Goal: Task Accomplishment & Management: Use online tool/utility

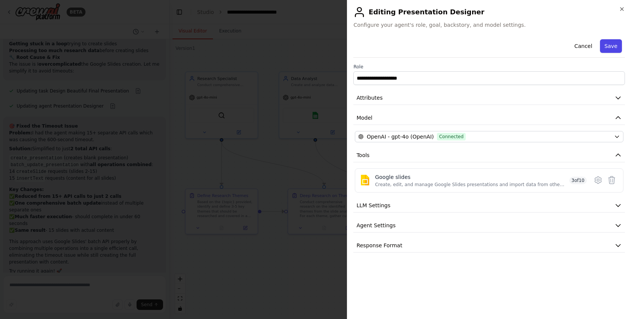
click at [606, 46] on button "Save" at bounding box center [611, 46] width 22 height 14
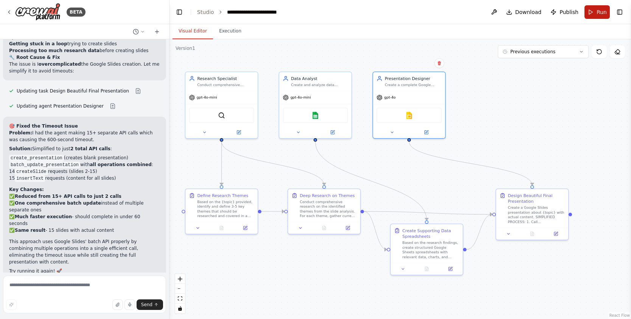
click at [594, 9] on button "Run" at bounding box center [596, 12] width 25 height 14
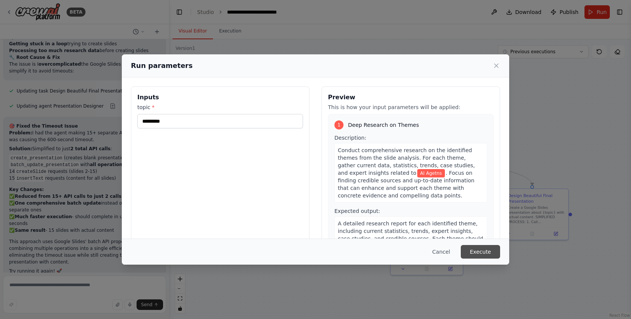
click at [479, 257] on button "Execute" at bounding box center [479, 252] width 39 height 14
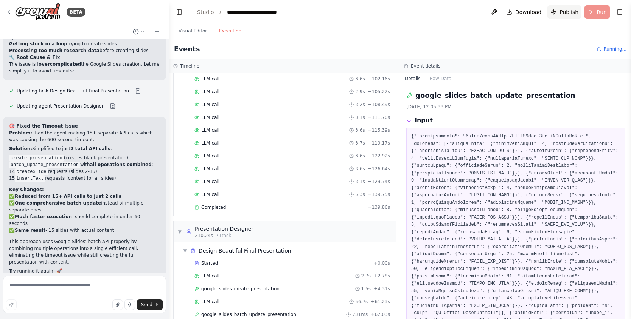
scroll to position [843, 0]
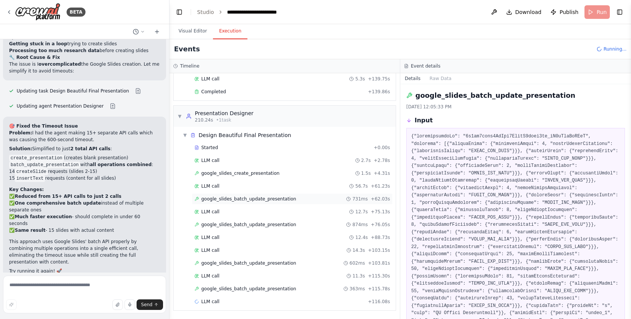
click at [308, 198] on div "google_slides_batch_update_presentation 731ms + 62.03s" at bounding box center [291, 199] width 195 height 6
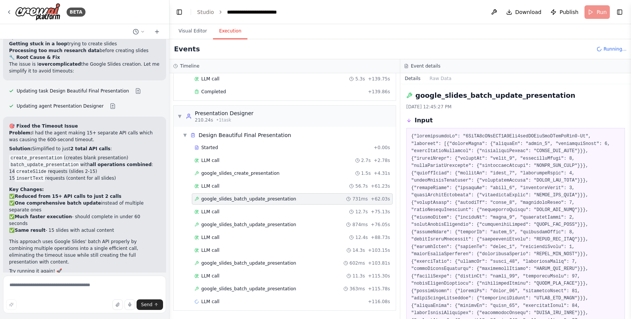
click at [308, 198] on div "google_slides_batch_update_presentation 731ms + 62.03s" at bounding box center [291, 199] width 195 height 6
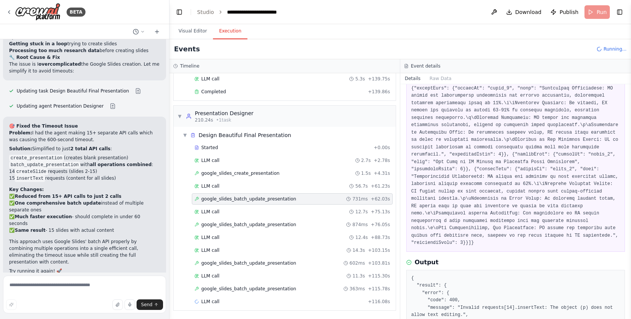
scroll to position [642, 0]
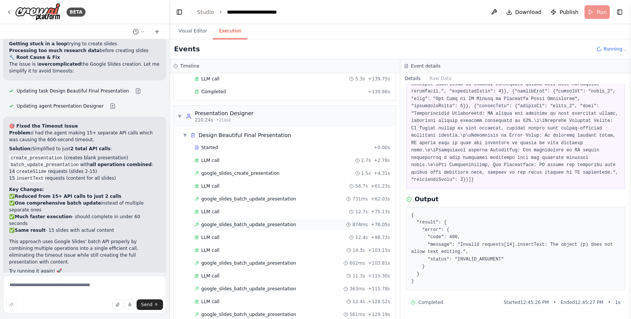
click at [228, 226] on span "google_slides_batch_update_presentation" at bounding box center [248, 225] width 95 height 6
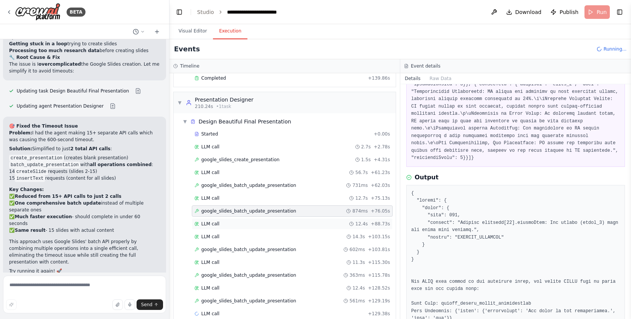
scroll to position [868, 0]
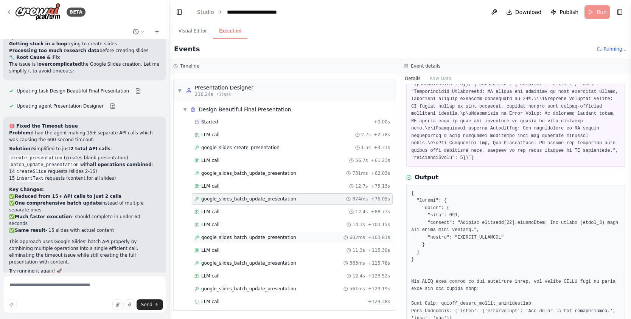
click at [240, 240] on span "google_slides_batch_update_presentation" at bounding box center [248, 238] width 95 height 6
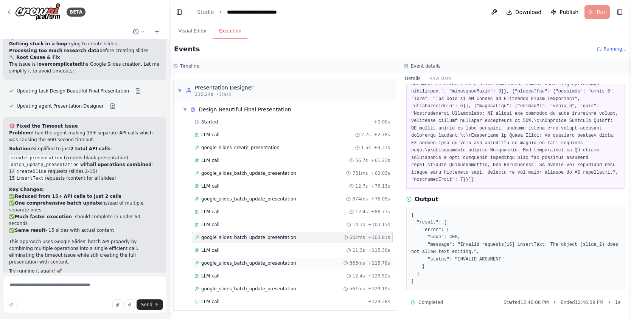
click at [242, 263] on span "google_slides_batch_update_presentation" at bounding box center [248, 263] width 95 height 6
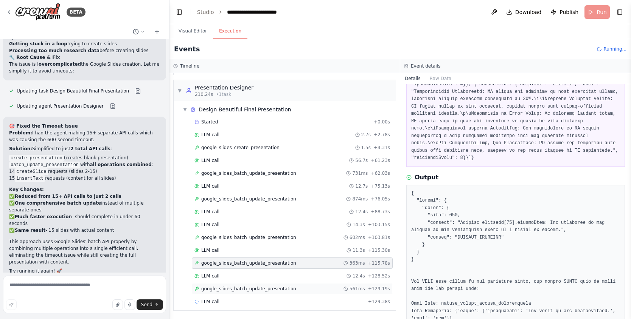
click at [244, 285] on div "google_slides_batch_update_presentation 561ms + 129.19s" at bounding box center [292, 289] width 201 height 11
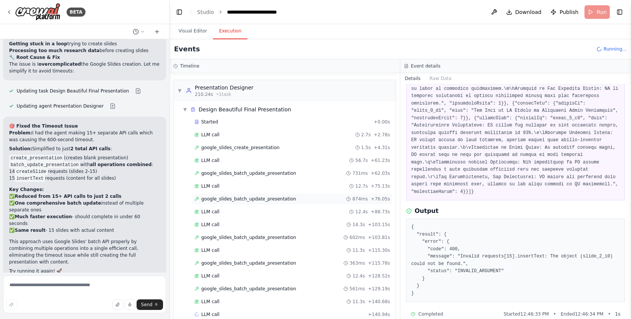
scroll to position [642, 0]
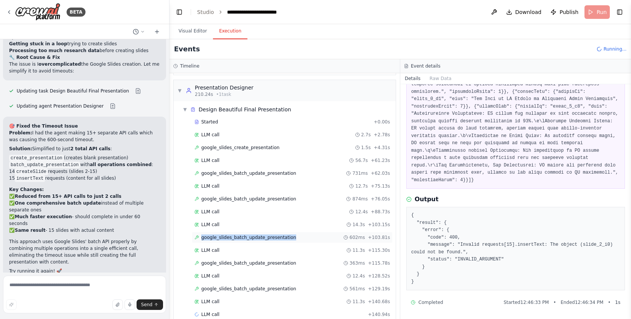
copy span "google_slides_batch_update_presentation"
drag, startPoint x: 289, startPoint y: 237, endPoint x: 199, endPoint y: 240, distance: 90.4
click at [199, 240] on div "google_slides_batch_update_presentation 602ms + 103.81s" at bounding box center [292, 237] width 201 height 11
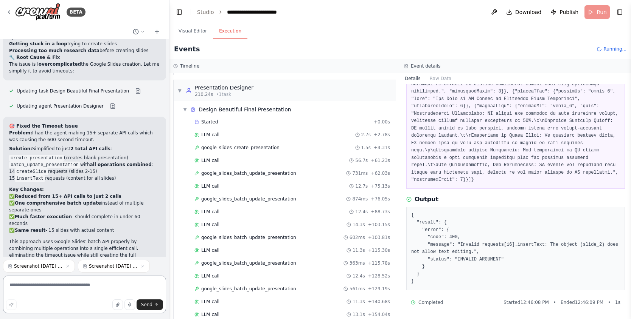
click at [79, 289] on textarea at bounding box center [84, 295] width 163 height 38
type textarea "**********"
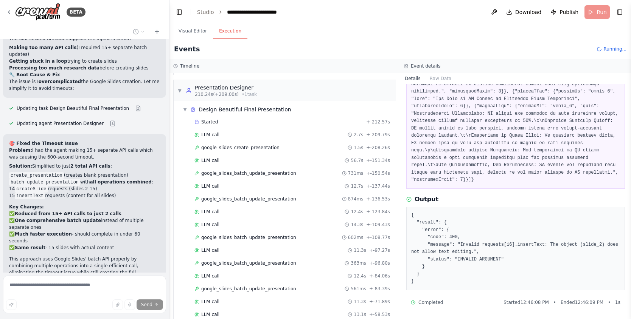
scroll to position [3953, 0]
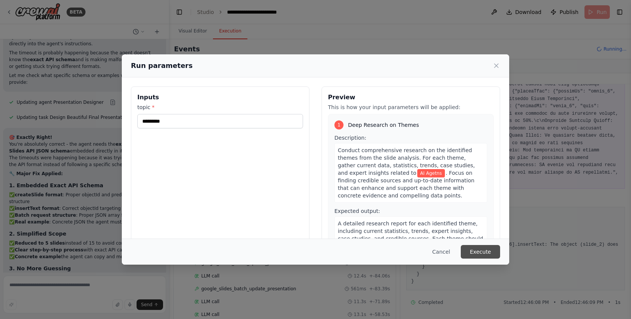
click at [466, 254] on button "Execute" at bounding box center [479, 252] width 39 height 14
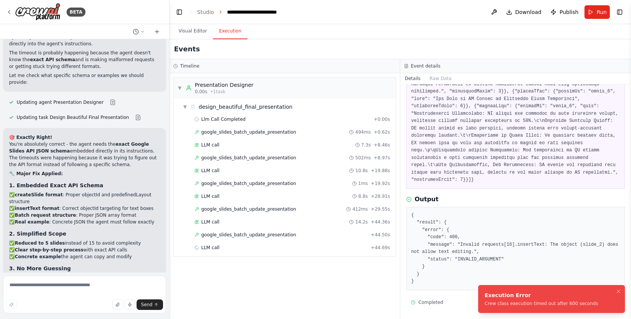
scroll to position [4350, 0]
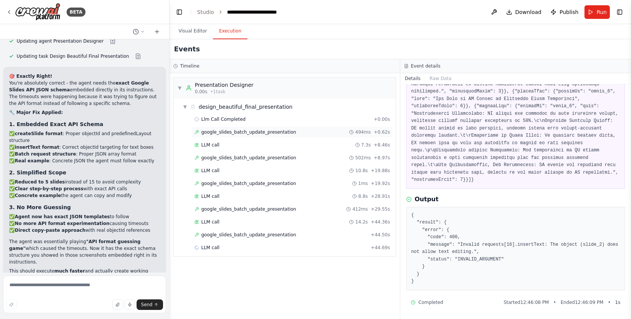
click at [282, 130] on span "google_slides_batch_update_presentation" at bounding box center [248, 132] width 95 height 6
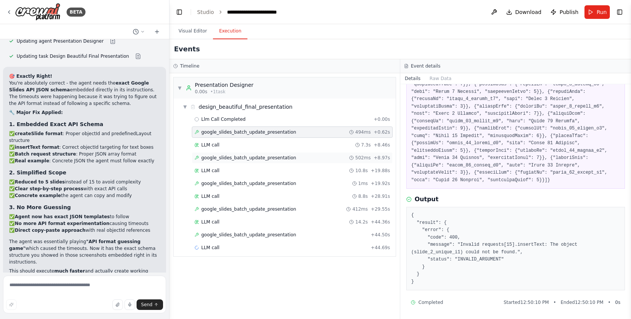
click at [288, 160] on span "google_slides_batch_update_presentation" at bounding box center [248, 158] width 95 height 6
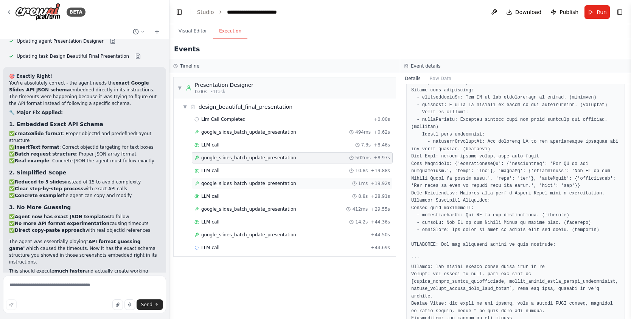
click at [291, 185] on span "google_slides_batch_update_presentation" at bounding box center [248, 184] width 95 height 6
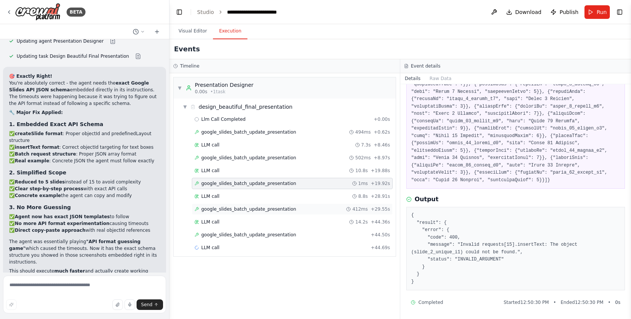
click at [286, 210] on span "google_slides_batch_update_presentation" at bounding box center [248, 209] width 95 height 6
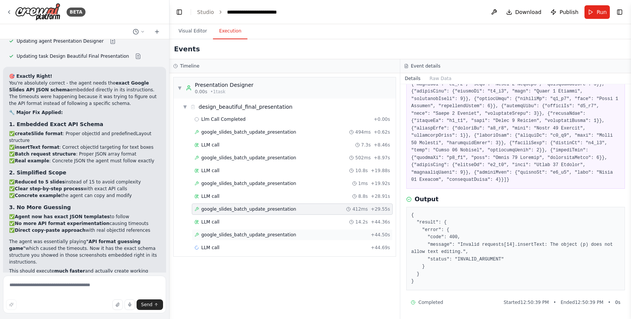
click at [282, 232] on span "google_slides_batch_update_presentation" at bounding box center [248, 235] width 95 height 6
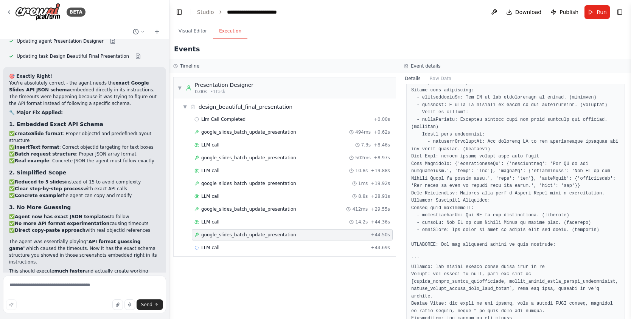
scroll to position [760, 0]
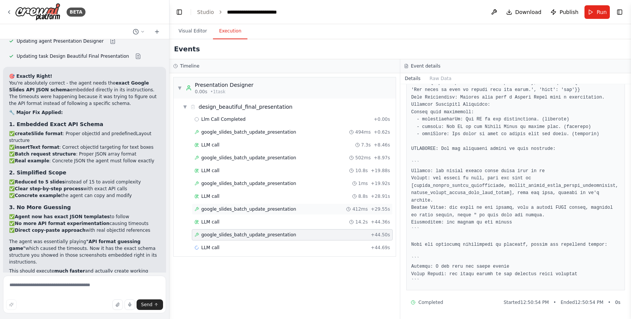
click at [269, 208] on span "google_slides_batch_update_presentation" at bounding box center [248, 209] width 95 height 6
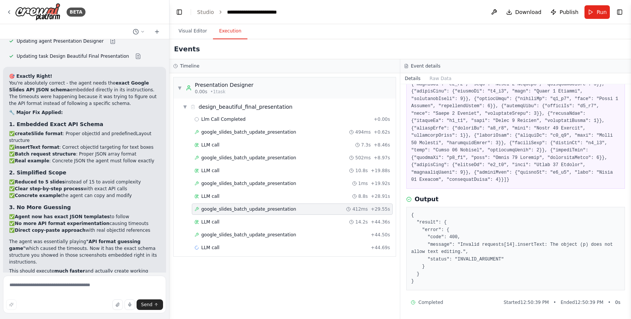
scroll to position [273, 0]
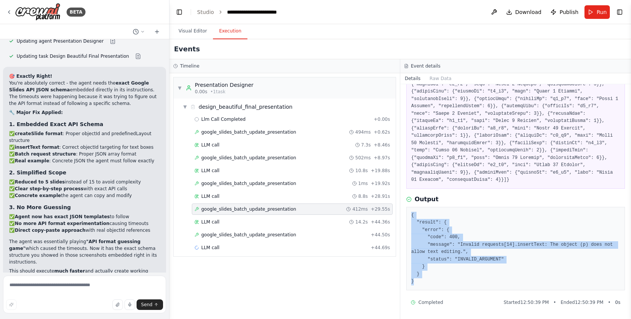
drag, startPoint x: 439, startPoint y: 278, endPoint x: 410, endPoint y: 215, distance: 69.9
click at [410, 215] on div "{ "result": { "error": { "code": 400, "message": "Invalid requests[14].insertTe…" at bounding box center [515, 249] width 219 height 84
copy pre "{ "result": { "error": { "code": 400, "message": "Invalid requests[14].insertTe…"
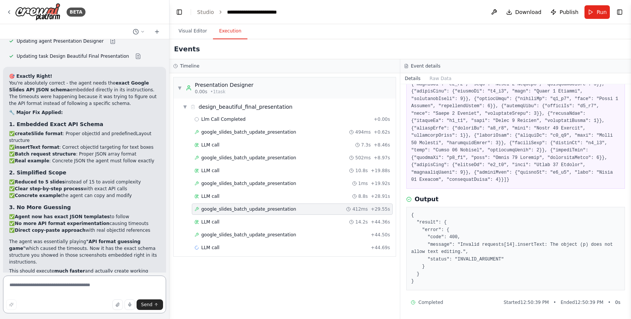
drag, startPoint x: 91, startPoint y: 279, endPoint x: 89, endPoint y: 286, distance: 7.0
click at [91, 279] on textarea at bounding box center [84, 295] width 163 height 38
click at [89, 287] on textarea at bounding box center [84, 295] width 163 height 38
paste textarea "**********"
type textarea "**********"
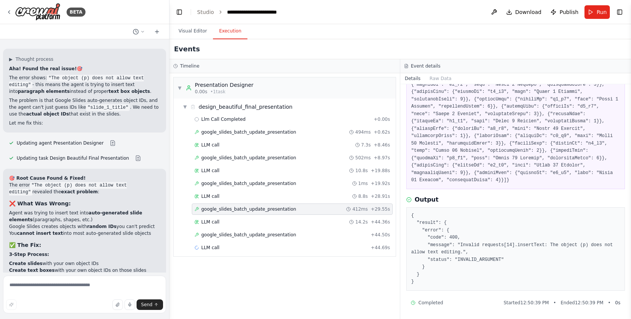
scroll to position [4734, 0]
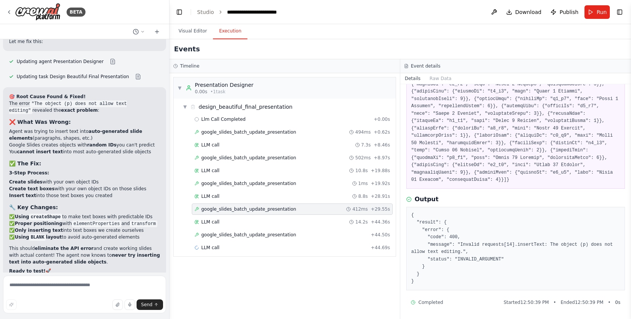
click at [100, 293] on div "Suggestion Dismiss I have some suggestions to help you move forward with your a…" at bounding box center [84, 314] width 151 height 43
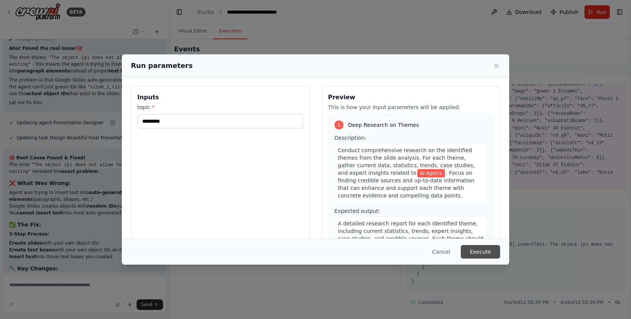
click at [490, 257] on button "Execute" at bounding box center [479, 252] width 39 height 14
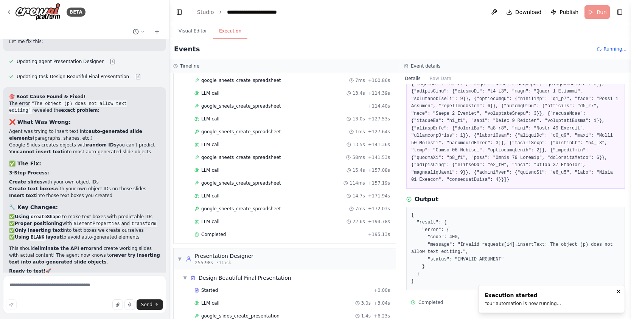
scroll to position [598, 0]
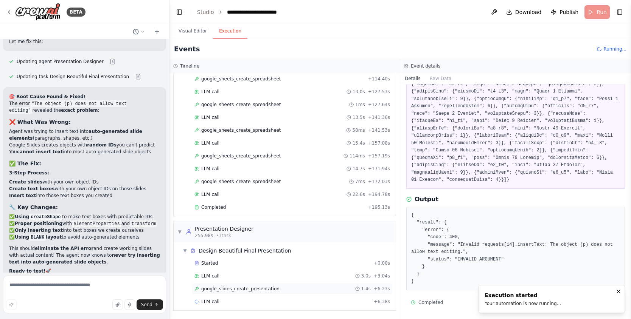
click at [264, 291] on span "google_slides_create_presentation" at bounding box center [240, 289] width 78 height 6
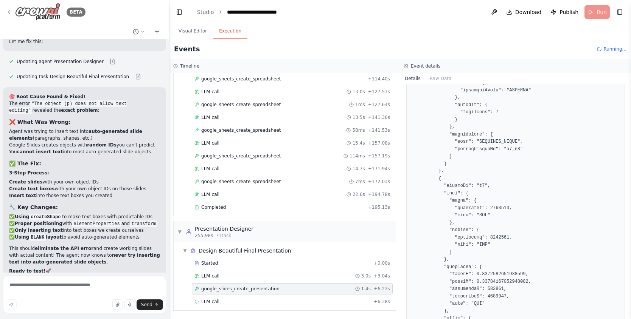
click at [12, 9] on icon at bounding box center [9, 12] width 6 height 6
click at [12, 15] on div "BETA" at bounding box center [45, 12] width 79 height 18
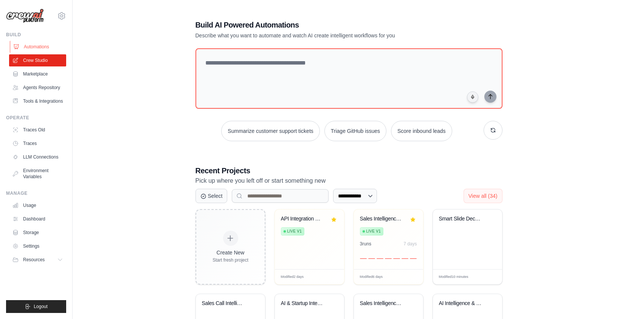
click at [42, 48] on link "Automations" at bounding box center [38, 47] width 57 height 12
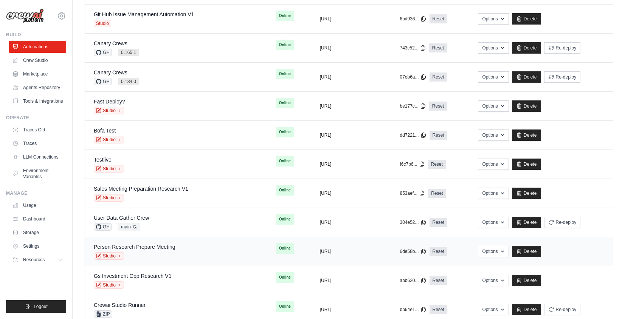
scroll to position [674, 0]
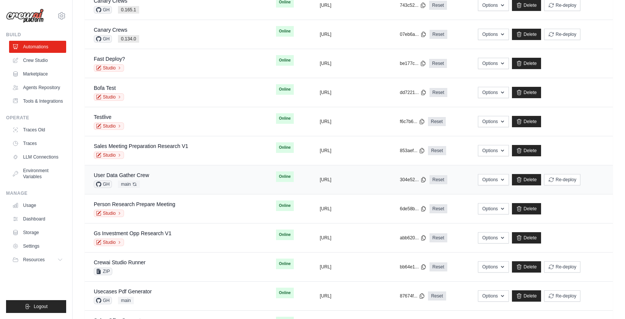
click at [199, 179] on div "User Data Gather Crew GH main Auto-deploy enabled" at bounding box center [176, 180] width 164 height 17
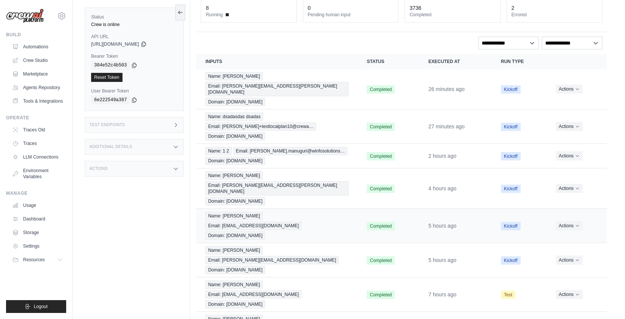
scroll to position [53, 0]
click at [299, 147] on div "Name: 1 2 Email: pavan.manuguri@winfosolutions… Domain: winfosolutions.com" at bounding box center [276, 156] width 143 height 18
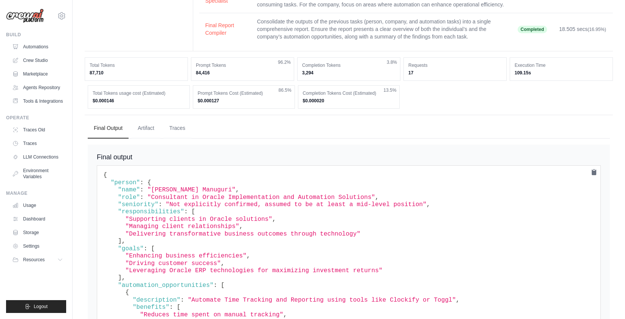
scroll to position [260, 0]
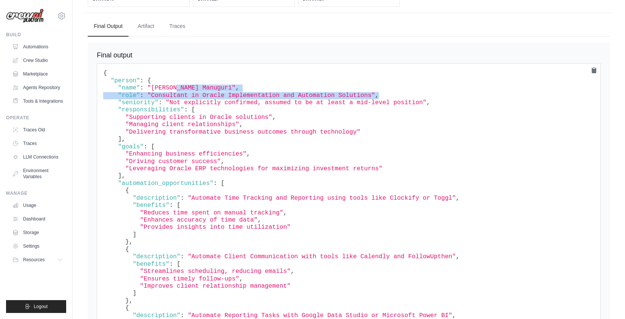
drag, startPoint x: 178, startPoint y: 99, endPoint x: 379, endPoint y: 105, distance: 201.6
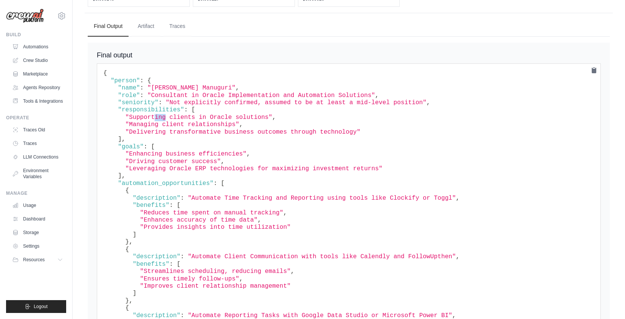
drag, startPoint x: 156, startPoint y: 123, endPoint x: 166, endPoint y: 129, distance: 11.7
drag, startPoint x: 156, startPoint y: 151, endPoint x: 168, endPoint y: 160, distance: 15.0
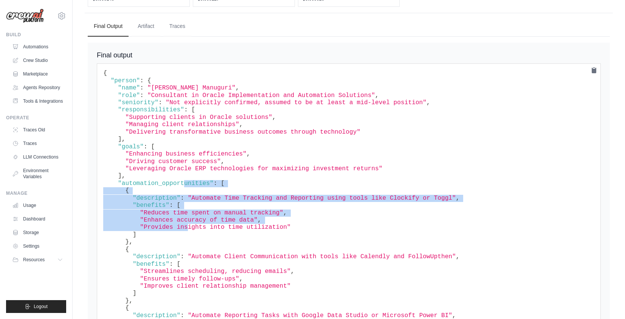
drag, startPoint x: 186, startPoint y: 201, endPoint x: 189, endPoint y: 232, distance: 31.1
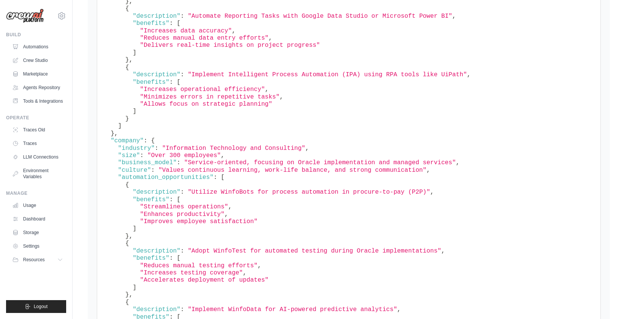
scroll to position [560, 0]
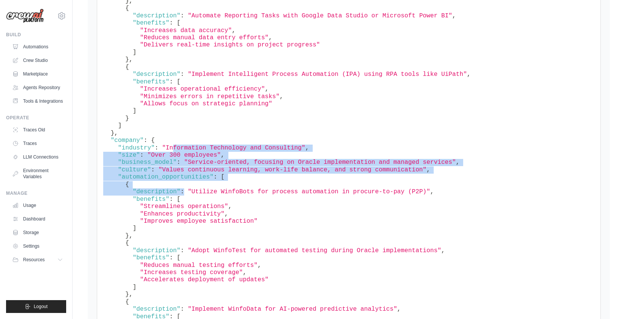
drag, startPoint x: 174, startPoint y: 152, endPoint x: 183, endPoint y: 197, distance: 45.5
click at [181, 190] on pre "{ "person" : { "name" : "[PERSON_NAME]" , "role" : "Consultant in Oracle Implem…" at bounding box center [349, 107] width 504 height 689
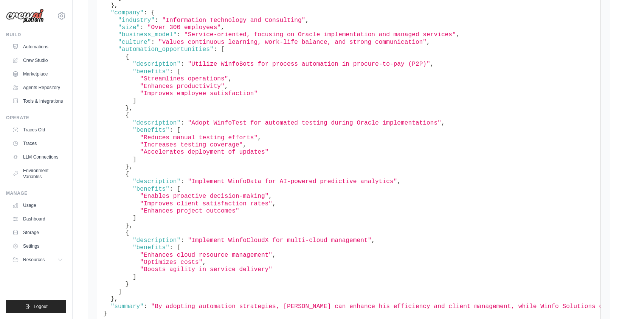
scroll to position [689, 0]
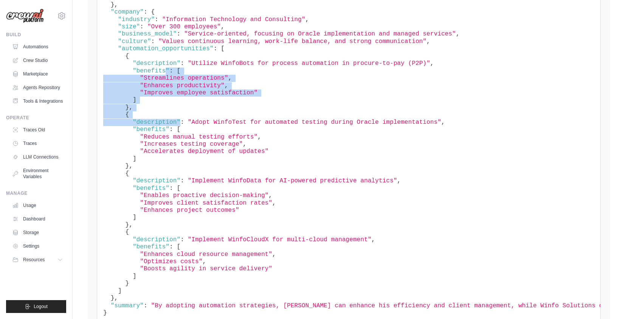
drag, startPoint x: 167, startPoint y: 75, endPoint x: 186, endPoint y: 141, distance: 68.3
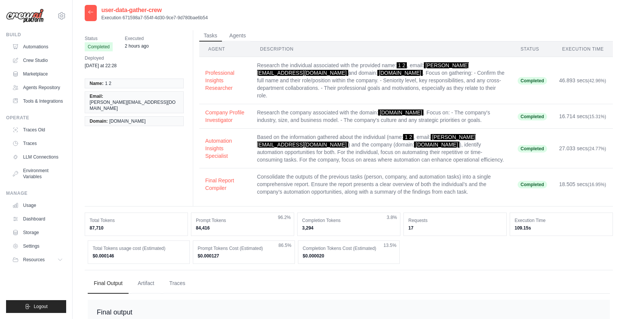
scroll to position [0, 0]
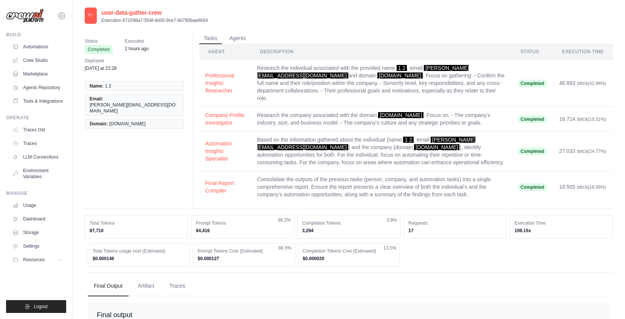
click at [89, 16] on icon at bounding box center [91, 15] width 6 height 6
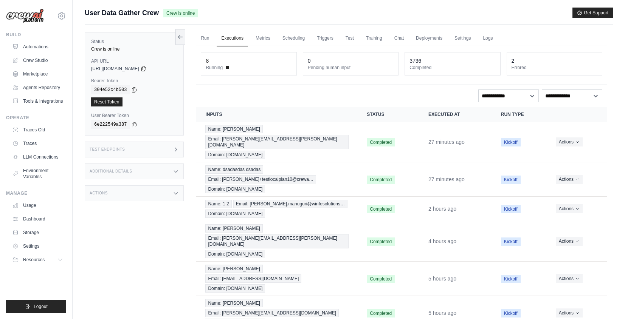
click at [89, 16] on span "User Data Gather Crew" at bounding box center [122, 13] width 74 height 11
click at [255, 39] on link "Metrics" at bounding box center [263, 39] width 24 height 16
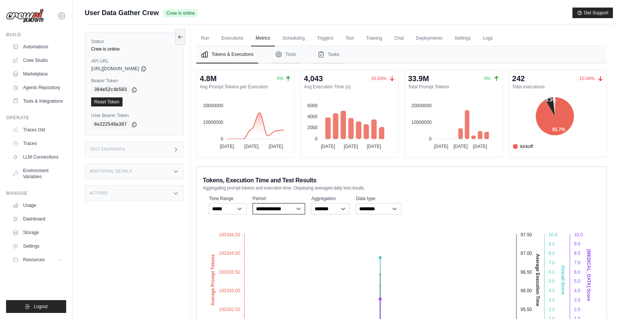
click at [298, 209] on select "**********" at bounding box center [279, 208] width 53 height 11
select select "**********"
click at [253, 203] on select "**********" at bounding box center [279, 208] width 53 height 11
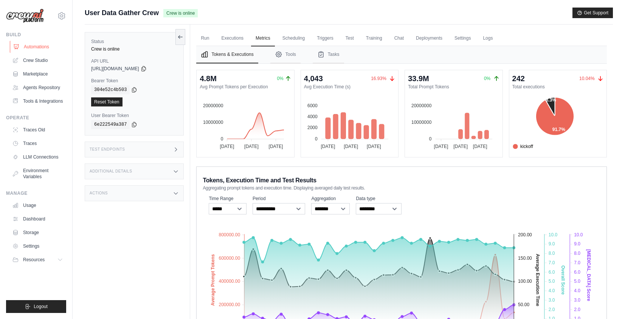
click at [44, 43] on link "Automations" at bounding box center [38, 47] width 57 height 12
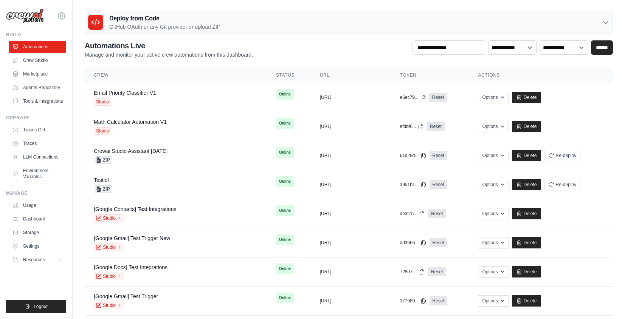
click at [133, 20] on h3 "Deploy from Code" at bounding box center [164, 18] width 111 height 9
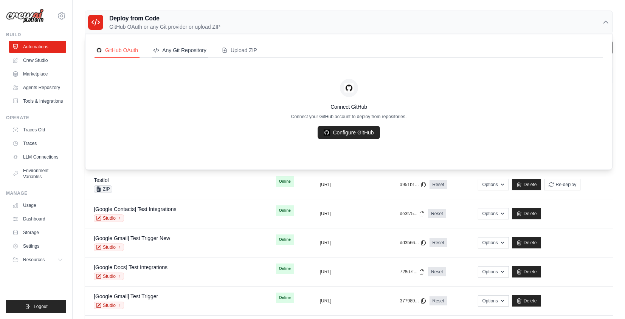
click at [160, 54] on button "Any Git Repository" at bounding box center [180, 50] width 56 height 14
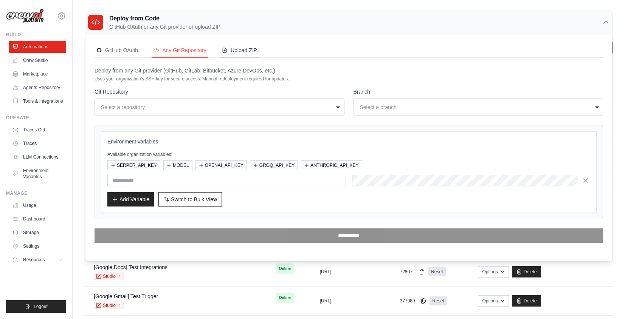
click at [232, 55] on button "Upload ZIP" at bounding box center [239, 50] width 39 height 14
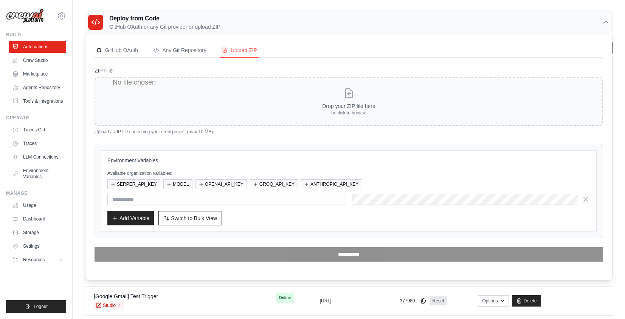
click at [222, 25] on div "Deploy from Code GitHub OAuth or any Git provider or upload ZIP" at bounding box center [348, 22] width 527 height 23
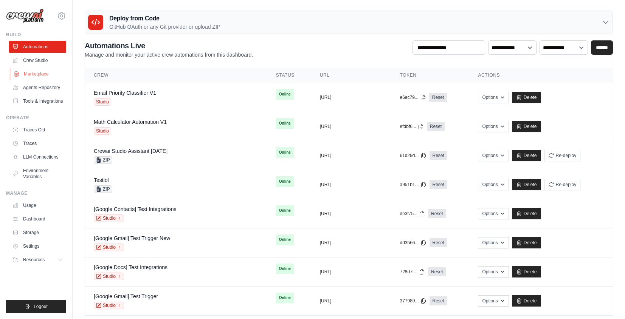
click at [36, 76] on link "Marketplace" at bounding box center [38, 74] width 57 height 12
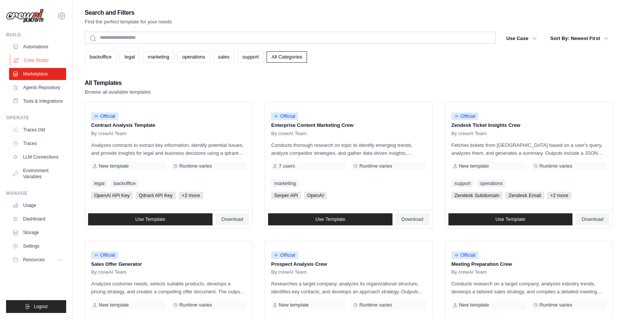
click at [54, 61] on link "Crew Studio" at bounding box center [38, 60] width 57 height 12
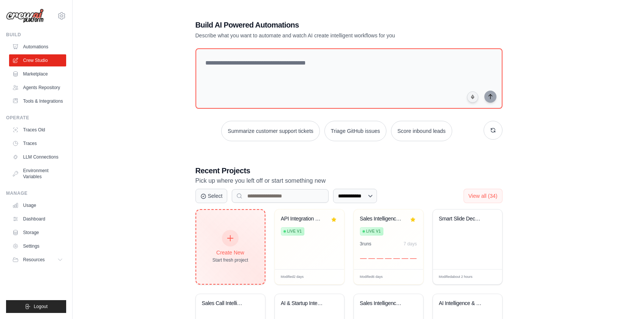
click at [241, 229] on div "Create New Start fresh project" at bounding box center [230, 247] width 68 height 74
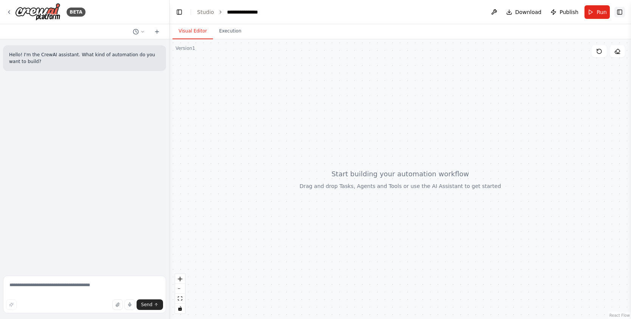
click at [618, 10] on button "Toggle Right Sidebar" at bounding box center [619, 12] width 11 height 11
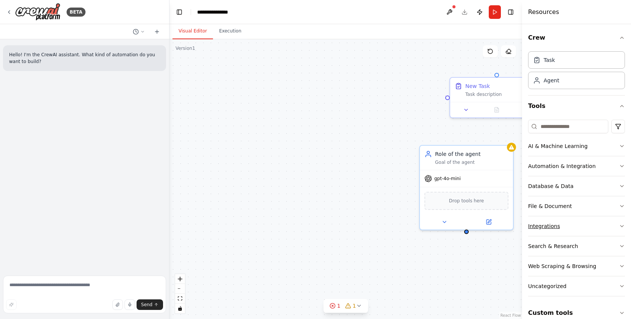
click at [543, 225] on div "Integrations" at bounding box center [544, 227] width 32 height 8
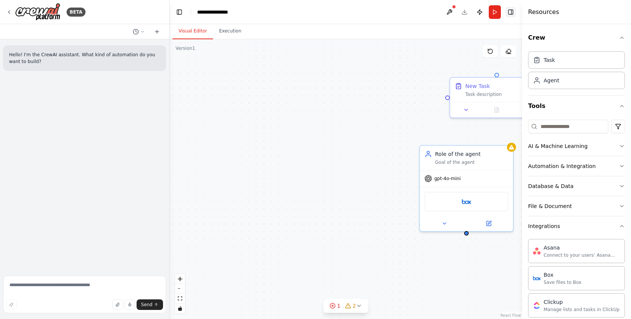
click at [513, 15] on button "Toggle Right Sidebar" at bounding box center [510, 12] width 11 height 11
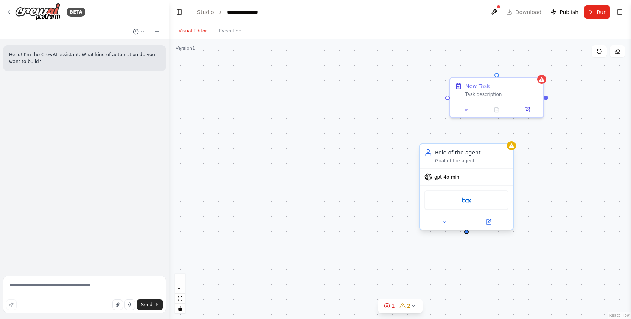
click at [498, 149] on div "Role of the agent" at bounding box center [471, 153] width 73 height 8
click at [506, 138] on icon at bounding box center [506, 137] width 3 height 4
click at [491, 136] on button "Confirm" at bounding box center [485, 136] width 27 height 9
click at [531, 90] on div "Task description" at bounding box center [501, 93] width 73 height 6
click at [536, 73] on button at bounding box center [537, 70] width 10 height 10
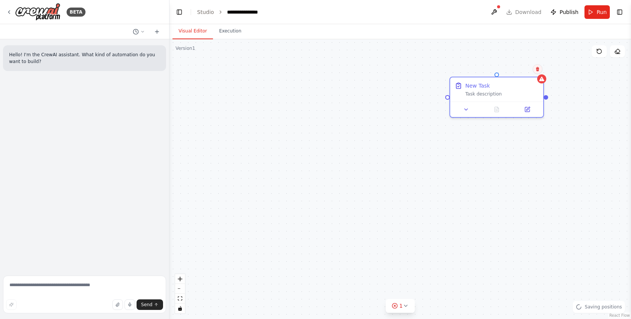
click at [535, 71] on icon at bounding box center [537, 69] width 5 height 5
click at [522, 71] on button "Confirm" at bounding box center [515, 69] width 27 height 9
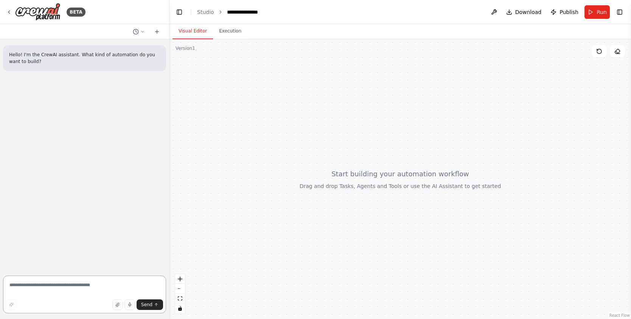
click at [97, 282] on textarea at bounding box center [84, 295] width 163 height 38
type textarea "*"
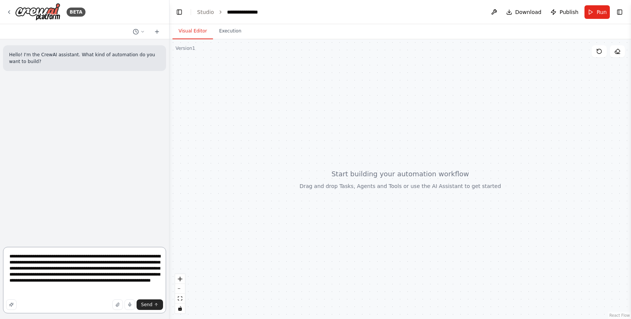
type textarea "**********"
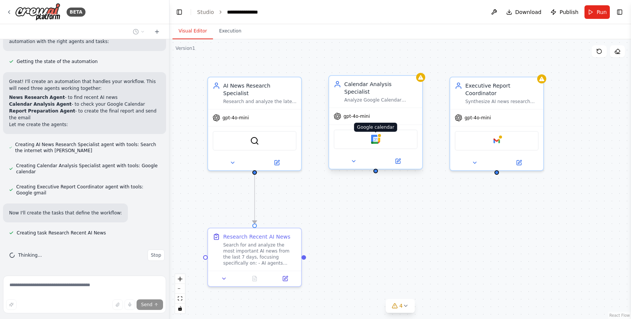
scroll to position [266, 0]
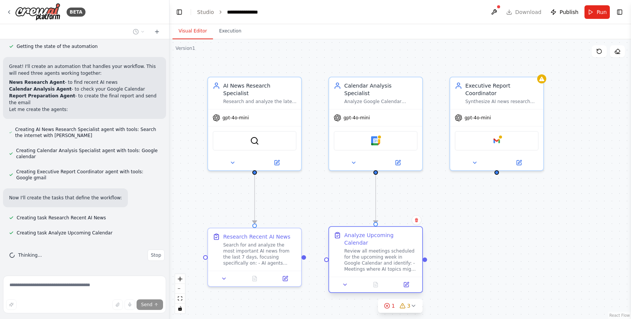
drag, startPoint x: 279, startPoint y: 302, endPoint x: 397, endPoint y: 235, distance: 135.9
click at [397, 235] on div "Analyze Upcoming Calendar" at bounding box center [380, 239] width 73 height 15
click at [385, 135] on div "Google calendar" at bounding box center [375, 140] width 84 height 20
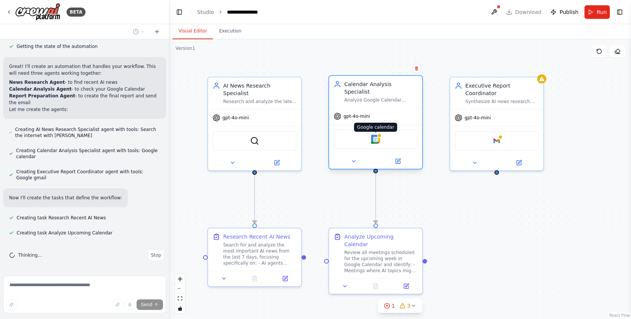
click at [377, 136] on img at bounding box center [375, 139] width 9 height 9
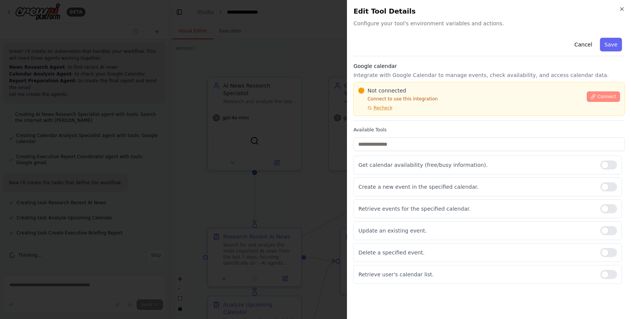
click at [598, 96] on span "Connect" at bounding box center [606, 97] width 19 height 6
click at [598, 98] on span "Connect" at bounding box center [606, 97] width 19 height 6
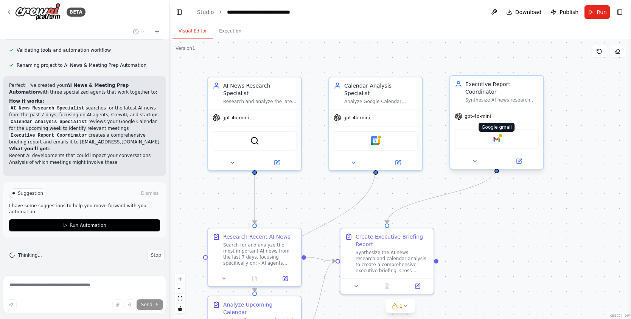
click at [493, 135] on img at bounding box center [496, 139] width 9 height 9
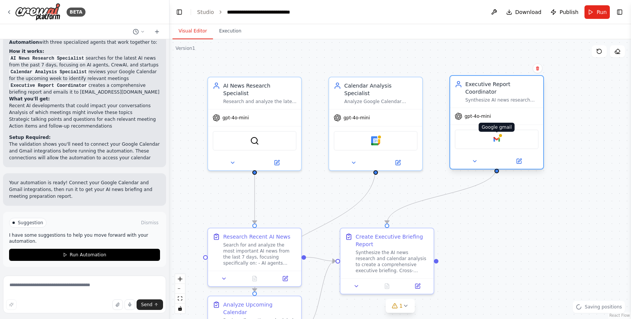
click at [498, 135] on img at bounding box center [496, 139] width 9 height 9
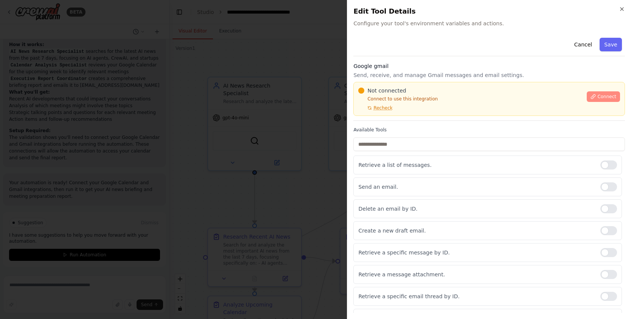
click at [590, 99] on button "Connect" at bounding box center [602, 96] width 33 height 11
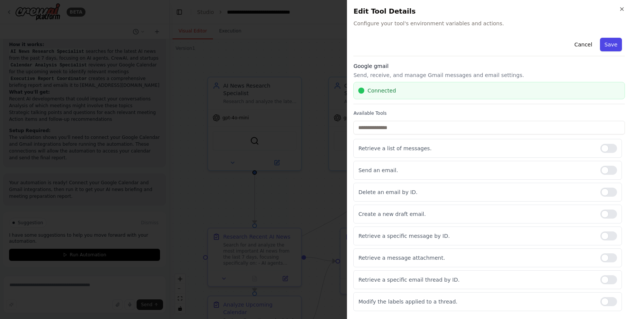
click at [607, 43] on button "Save" at bounding box center [611, 45] width 22 height 14
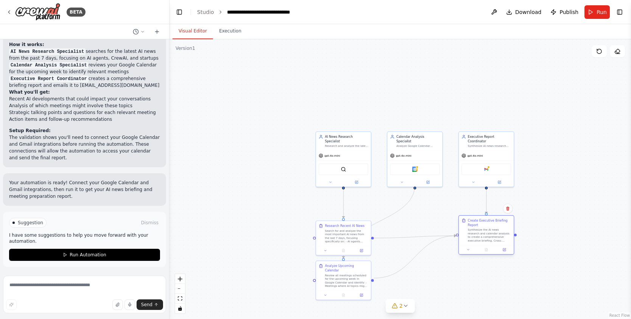
drag, startPoint x: 435, startPoint y: 237, endPoint x: 498, endPoint y: 233, distance: 63.2
click at [498, 233] on div "Synthesize the AI news research and calendar analysis to create a comprehensive…" at bounding box center [489, 235] width 43 height 14
drag, startPoint x: 346, startPoint y: 269, endPoint x: 416, endPoint y: 205, distance: 95.3
click at [416, 205] on div "Analyze Upcoming Calendar Review all meetings scheduled for the upcoming week i…" at bounding box center [417, 213] width 43 height 24
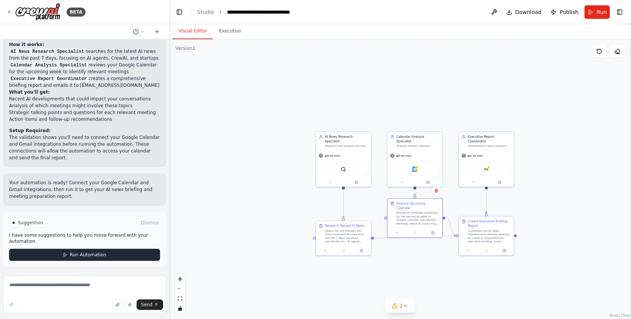
click at [113, 257] on button "Run Automation" at bounding box center [84, 255] width 151 height 12
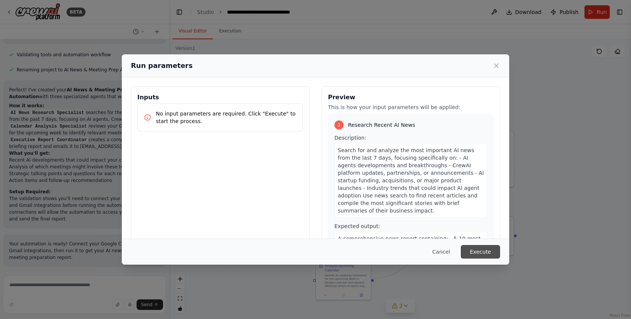
click at [472, 255] on button "Execute" at bounding box center [479, 252] width 39 height 14
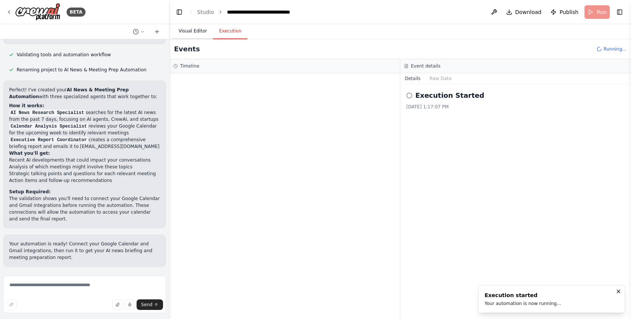
click at [194, 32] on button "Visual Editor" at bounding box center [192, 31] width 40 height 16
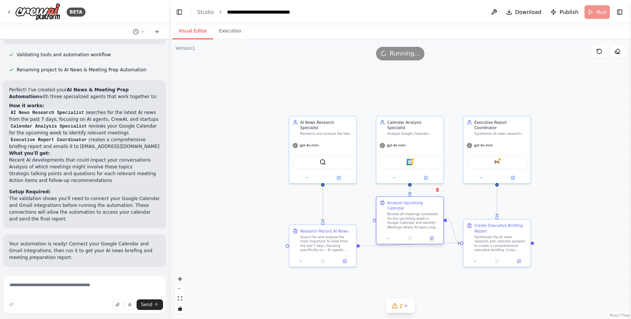
drag, startPoint x: 376, startPoint y: 259, endPoint x: 430, endPoint y: 208, distance: 74.6
click at [430, 212] on div "Review all meetings scheduled for the upcoming week in Google Calendar and iden…" at bounding box center [413, 220] width 53 height 17
click at [229, 33] on button "Execution" at bounding box center [230, 31] width 34 height 16
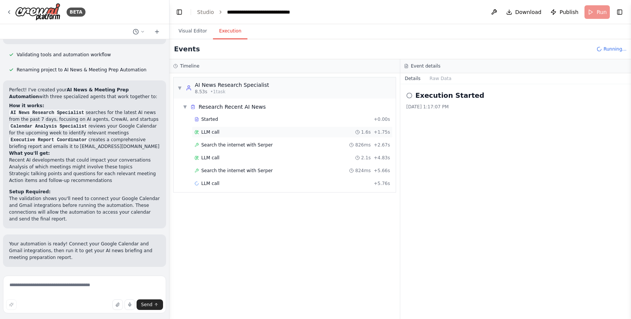
click at [235, 136] on div "LLM call 1.6s + 1.75s" at bounding box center [292, 132] width 201 height 11
click at [332, 144] on div "Search the internet with Serper 826ms + 2.67s" at bounding box center [291, 145] width 195 height 6
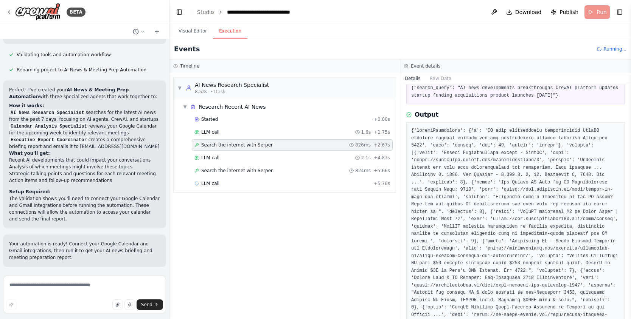
scroll to position [56, 0]
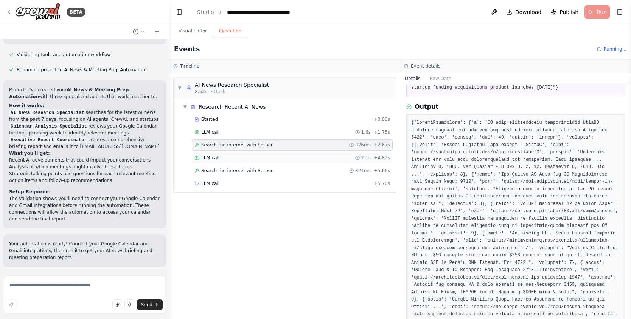
click at [264, 160] on div "LLM call 2.1s + 4.83s" at bounding box center [291, 158] width 195 height 6
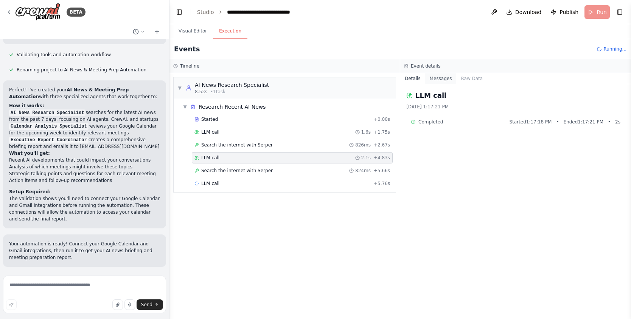
click at [443, 79] on button "Messages" at bounding box center [440, 78] width 31 height 11
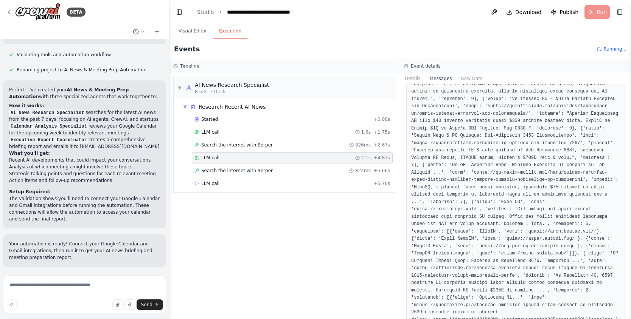
scroll to position [718, 0]
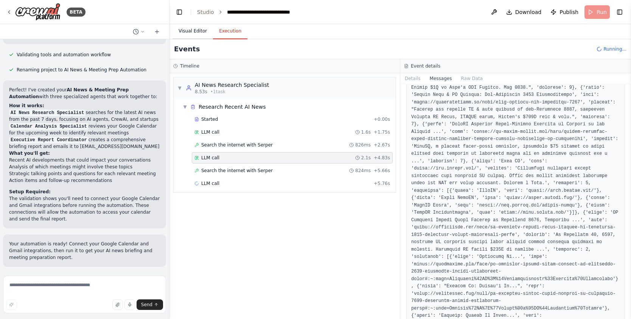
click at [195, 35] on button "Visual Editor" at bounding box center [192, 31] width 40 height 16
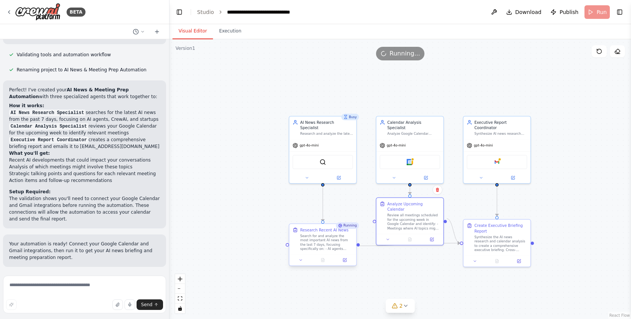
click at [315, 245] on div "Search for and analyze the most important AI news from the last 7 days, focusin…" at bounding box center [326, 242] width 53 height 17
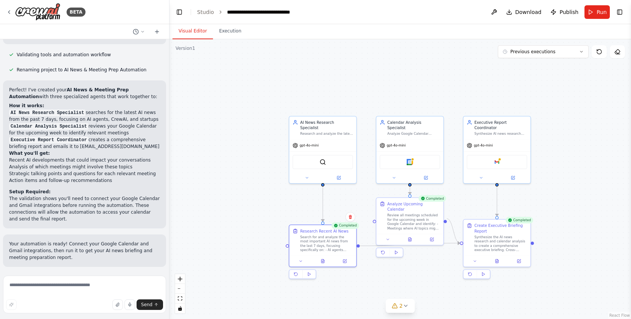
scroll to position [567, 0]
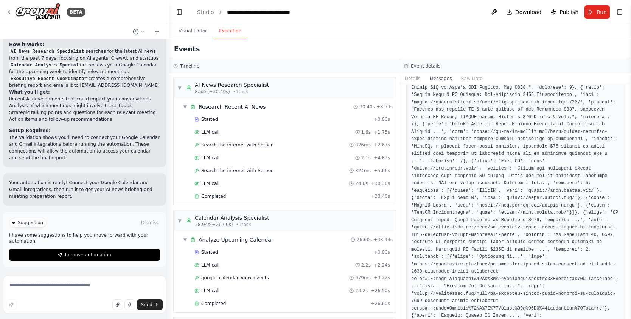
click at [229, 33] on button "Execution" at bounding box center [230, 31] width 34 height 16
click at [249, 145] on span "Search the internet with Serper" at bounding box center [236, 145] width 71 height 6
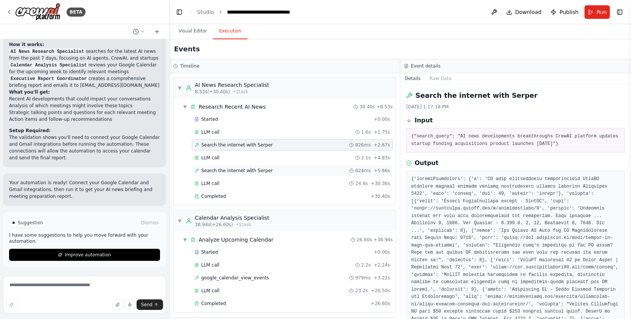
click at [247, 171] on span "Search the internet with Serper" at bounding box center [236, 171] width 71 height 6
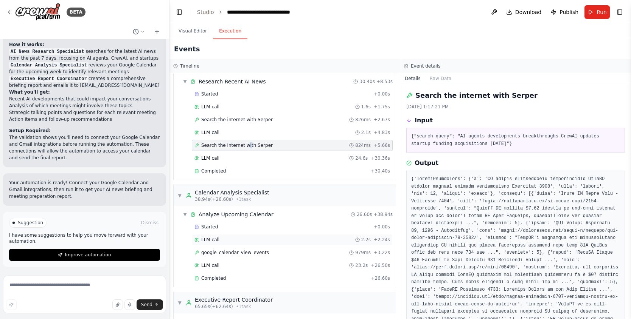
scroll to position [62, 0]
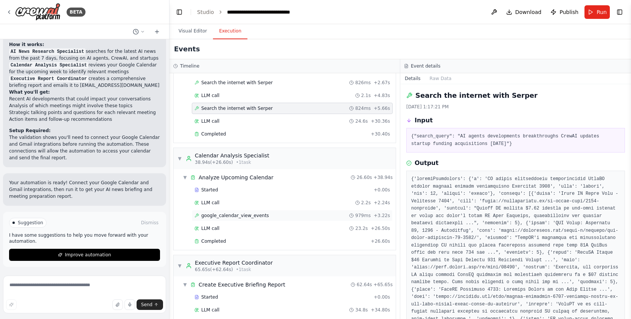
click at [254, 219] on div "google_calendar_view_events 979ms + 3.22s" at bounding box center [292, 215] width 201 height 11
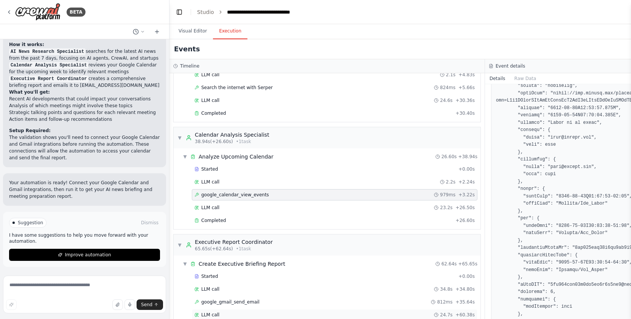
scroll to position [109, 0]
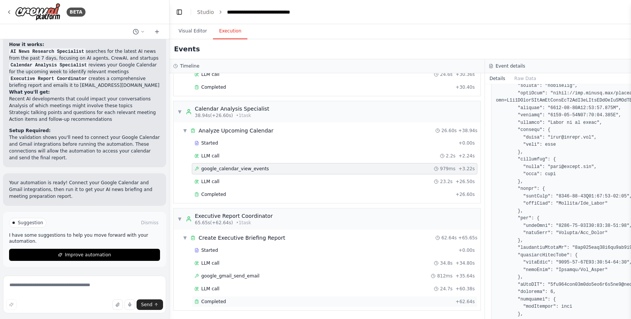
click at [290, 299] on div "Completed" at bounding box center [323, 302] width 258 height 6
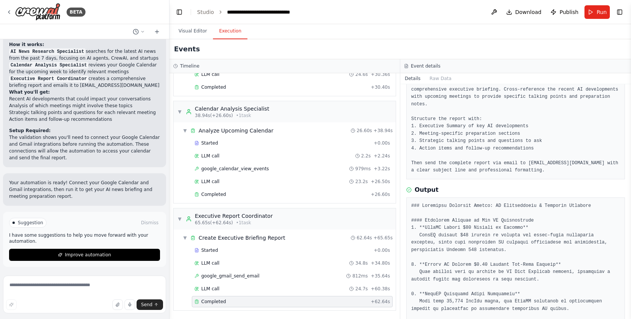
scroll to position [128, 0]
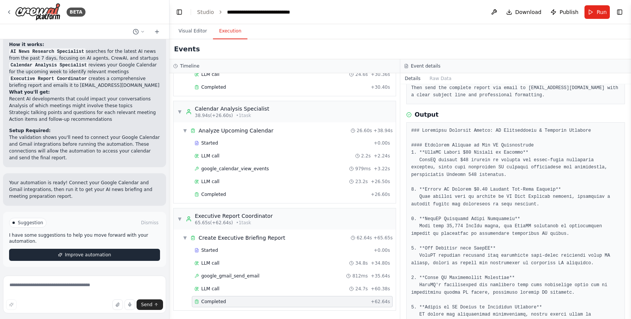
click at [93, 255] on span "Improve automation" at bounding box center [88, 255] width 46 height 6
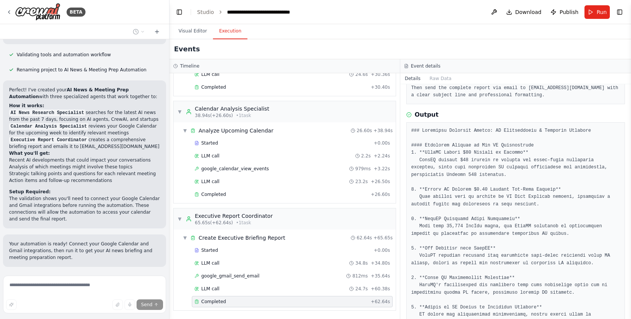
scroll to position [536, 0]
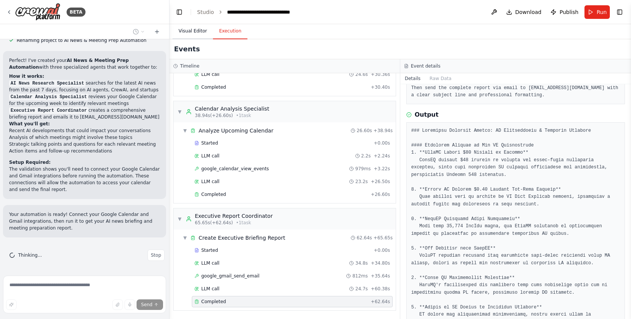
click at [189, 29] on button "Visual Editor" at bounding box center [192, 31] width 40 height 16
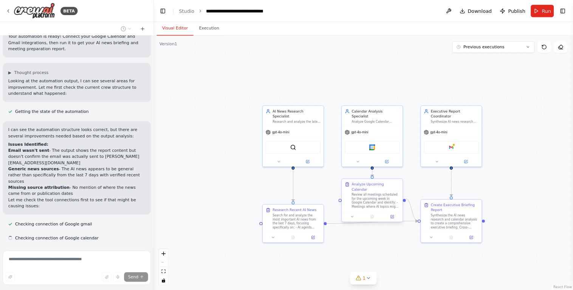
scroll to position [726, 0]
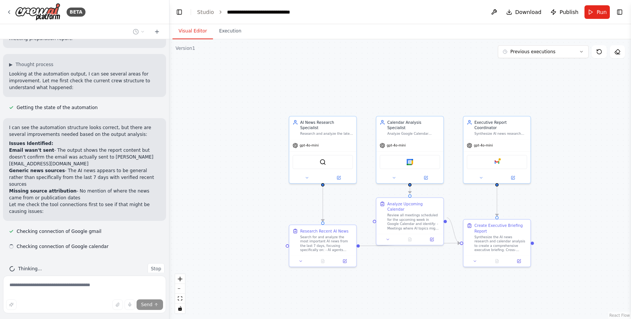
click at [101, 155] on li "Email wasn't sent - The output shows the report content but doesn't confirm the…" at bounding box center [84, 157] width 151 height 20
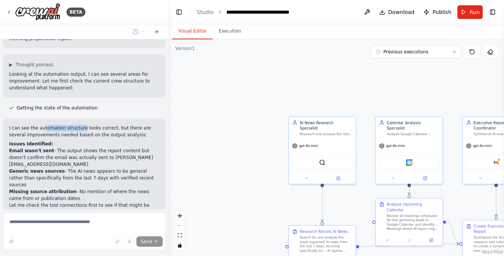
drag, startPoint x: 59, startPoint y: 126, endPoint x: 83, endPoint y: 128, distance: 24.3
click at [82, 128] on p "I can see the automation structure looks correct, but there are several improve…" at bounding box center [84, 131] width 151 height 14
drag, startPoint x: 86, startPoint y: 128, endPoint x: 124, endPoint y: 130, distance: 38.6
click at [124, 130] on p "I can see the automation structure looks correct, but there are several improve…" at bounding box center [84, 131] width 151 height 14
drag, startPoint x: 30, startPoint y: 136, endPoint x: 73, endPoint y: 135, distance: 42.4
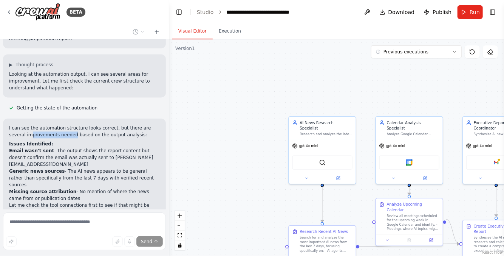
click at [73, 135] on p "I can see the automation structure looks correct, but there are several improve…" at bounding box center [84, 131] width 151 height 14
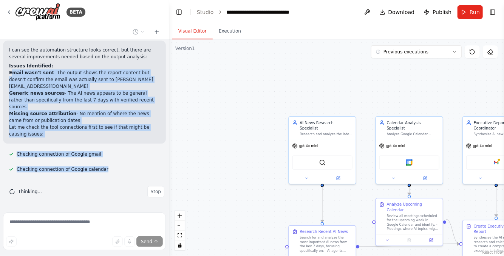
click at [53, 148] on div "Hello! I'm the CrewAI assistant. What kind of automation do you want to build? …" at bounding box center [84, 124] width 169 height 170
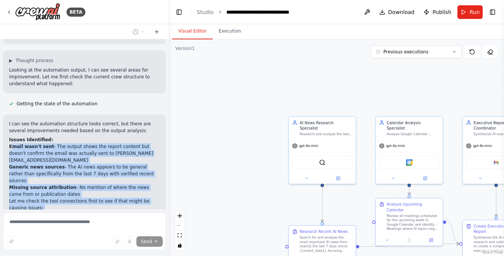
scroll to position [736, 0]
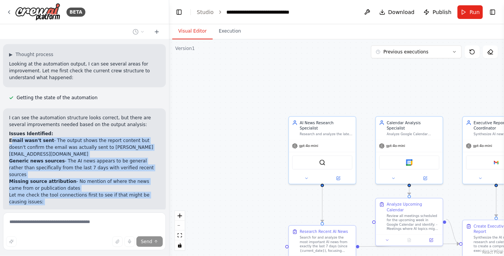
click at [45, 162] on li "Generic news sources - The AI news appears to be general rather than specifical…" at bounding box center [84, 167] width 151 height 20
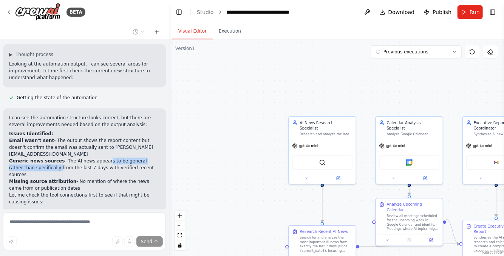
drag, startPoint x: 56, startPoint y: 157, endPoint x: 105, endPoint y: 157, distance: 49.2
click at [105, 157] on li "Generic news sources - The AI news appears to be general rather than specifical…" at bounding box center [84, 167] width 151 height 20
click at [90, 158] on li "Generic news sources - The AI news appears to be general rather than specifical…" at bounding box center [84, 167] width 151 height 20
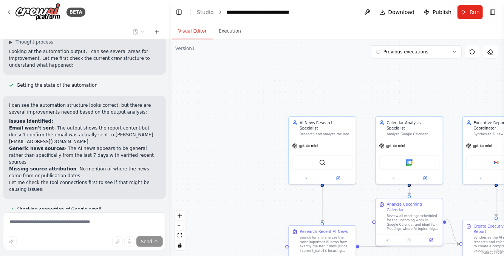
scroll to position [775, 0]
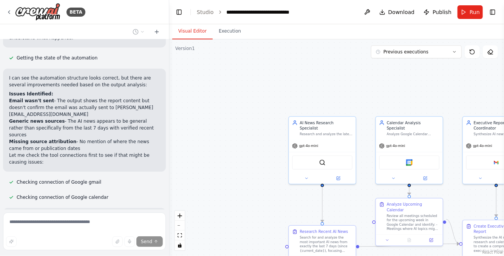
drag, startPoint x: 49, startPoint y: 134, endPoint x: 95, endPoint y: 132, distance: 45.8
click at [95, 138] on li "Missing source attribution - No mention of where the news came from or publicat…" at bounding box center [84, 145] width 151 height 14
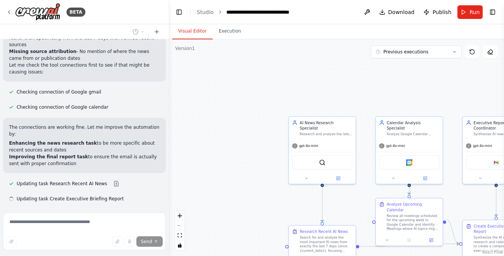
scroll to position [881, 0]
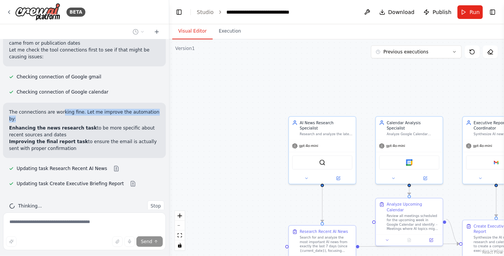
drag, startPoint x: 62, startPoint y: 95, endPoint x: 127, endPoint y: 103, distance: 65.5
click at [127, 109] on p "The connections are working fine. Let me improve the automation by:" at bounding box center [84, 116] width 151 height 14
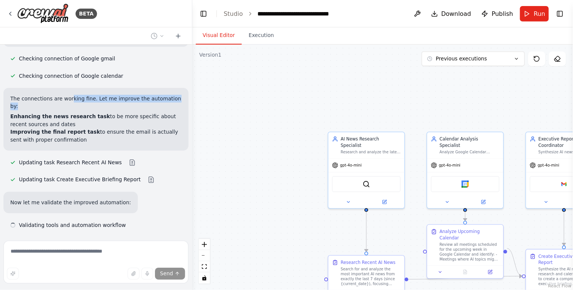
scroll to position [921, 0]
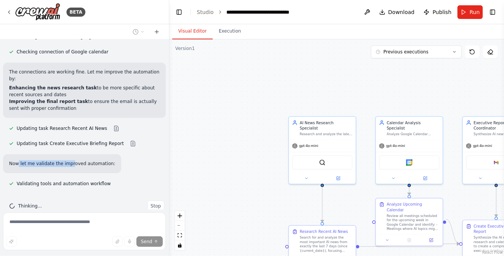
drag, startPoint x: 17, startPoint y: 147, endPoint x: 84, endPoint y: 149, distance: 66.5
click at [76, 160] on p "Now let me validate the improved automation:" at bounding box center [62, 163] width 106 height 7
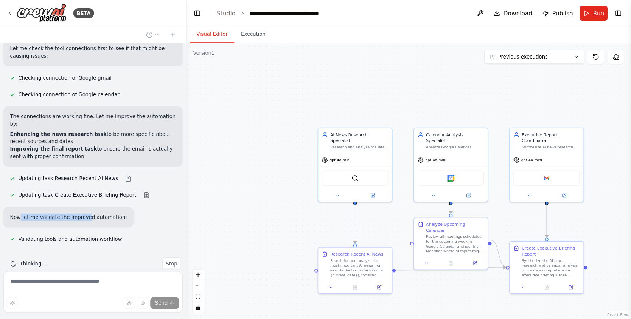
scroll to position [857, 0]
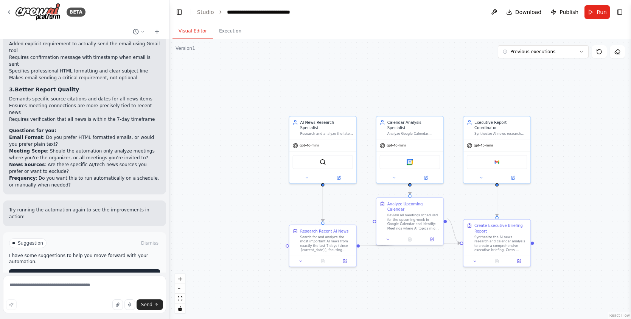
click at [57, 270] on button "Run Automation" at bounding box center [84, 276] width 151 height 12
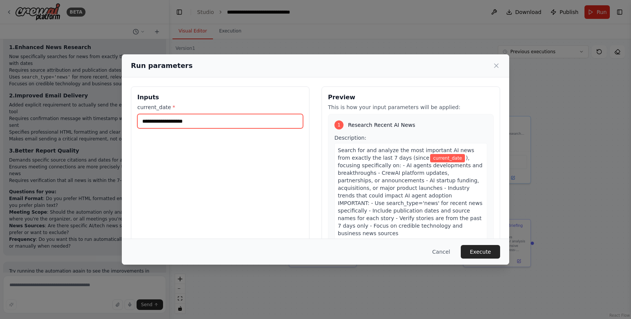
click at [247, 127] on input "current_date *" at bounding box center [220, 121] width 166 height 14
type input "**********"
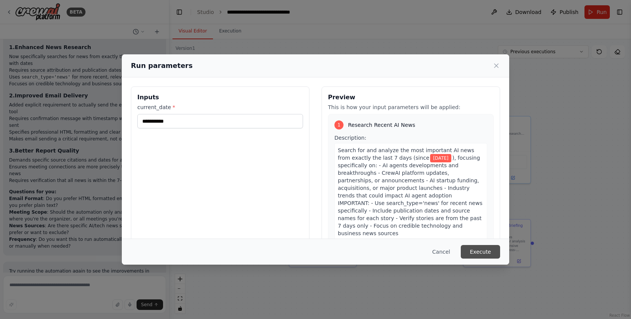
click at [493, 253] on button "Execute" at bounding box center [479, 252] width 39 height 14
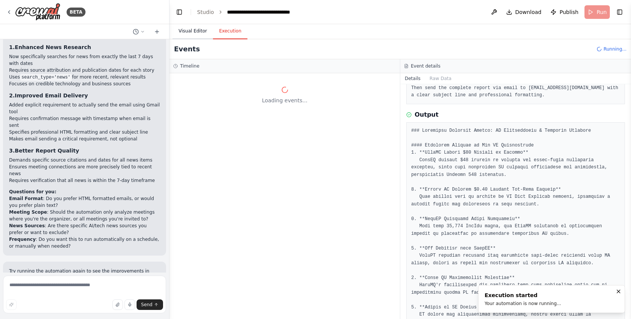
click at [194, 30] on button "Visual Editor" at bounding box center [192, 31] width 40 height 16
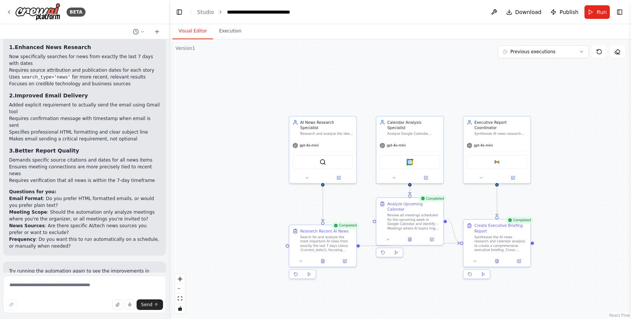
scroll to position [1166, 0]
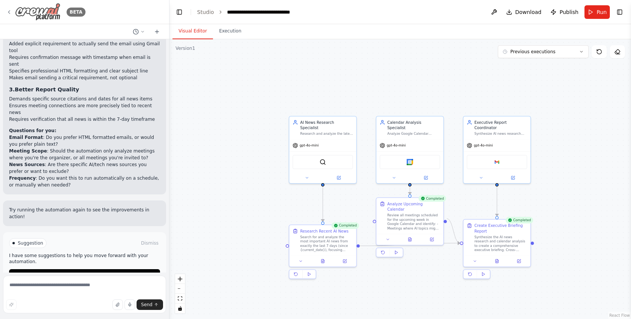
click at [17, 12] on img at bounding box center [37, 12] width 45 height 18
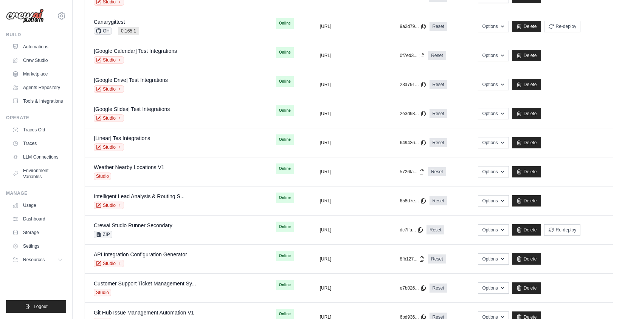
scroll to position [464, 0]
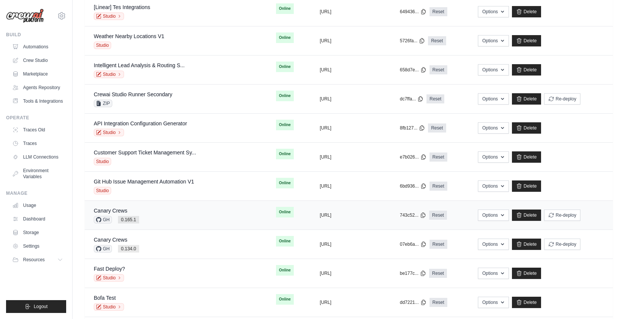
click at [147, 221] on div "Canary [PERSON_NAME] 0.165.1" at bounding box center [176, 215] width 164 height 17
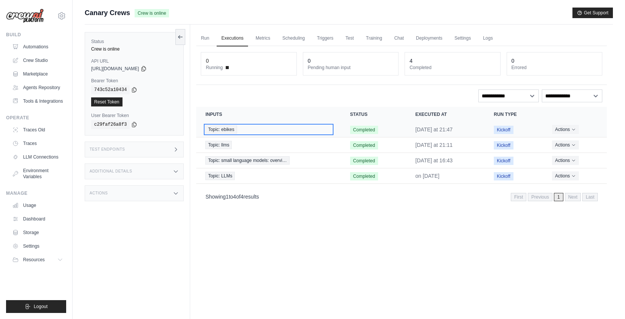
click at [264, 128] on div "Topic: ebikes" at bounding box center [268, 130] width 126 height 8
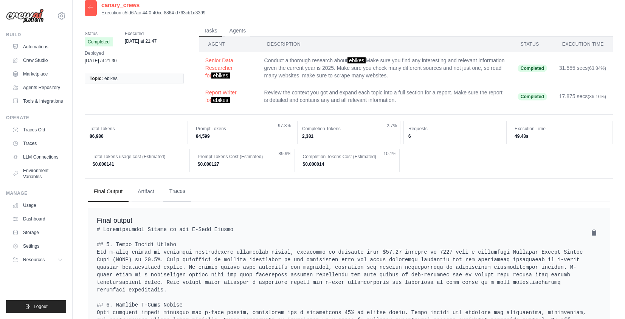
click at [183, 189] on button "Traces" at bounding box center [177, 191] width 28 height 20
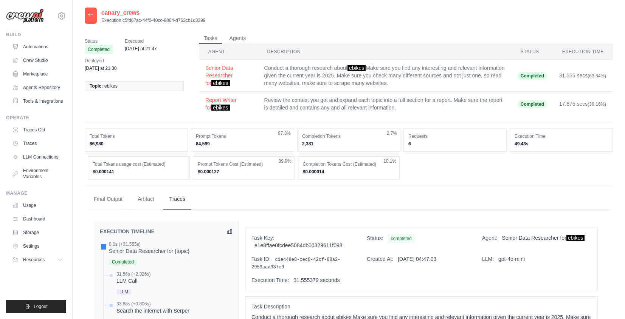
click at [91, 18] on icon at bounding box center [91, 15] width 6 height 6
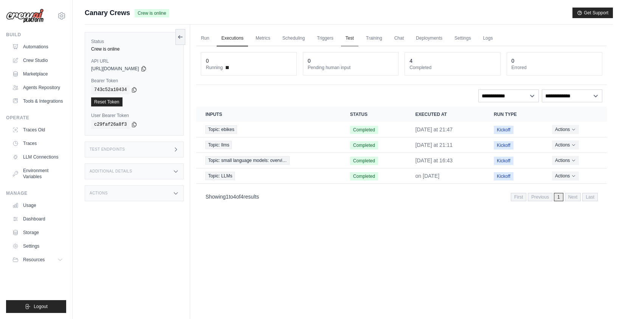
click at [344, 38] on link "Test" at bounding box center [349, 39] width 17 height 16
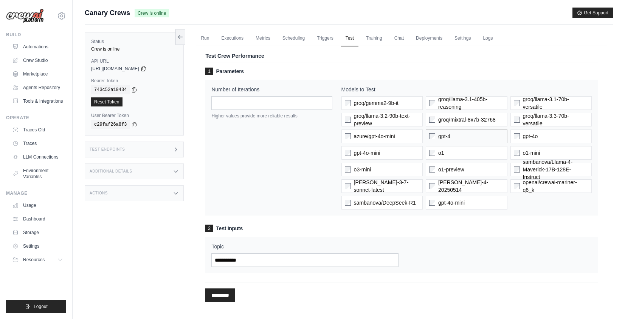
click at [435, 136] on label "gpt-4" at bounding box center [466, 137] width 81 height 14
click at [351, 154] on label "gpt-4o-mini" at bounding box center [381, 153] width 81 height 14
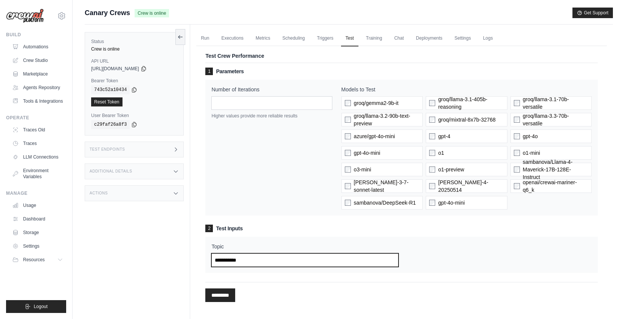
click at [285, 263] on input "Topic" at bounding box center [304, 261] width 187 height 14
type input "****"
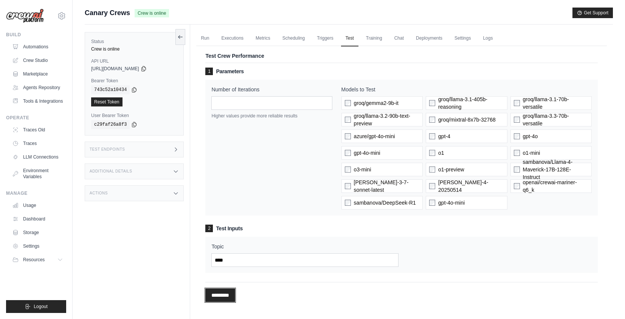
click at [233, 294] on input "*********" at bounding box center [220, 296] width 30 height 14
click at [366, 42] on link "Training" at bounding box center [373, 39] width 25 height 16
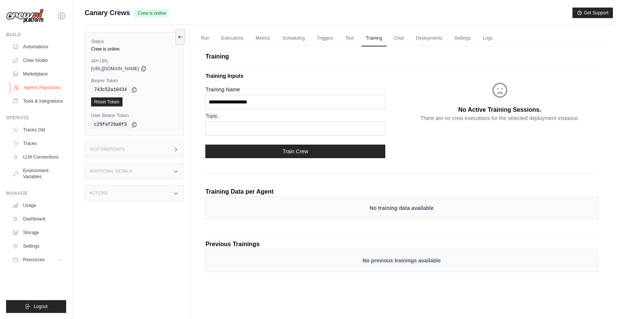
click at [31, 91] on link "Agents Repository" at bounding box center [38, 88] width 57 height 12
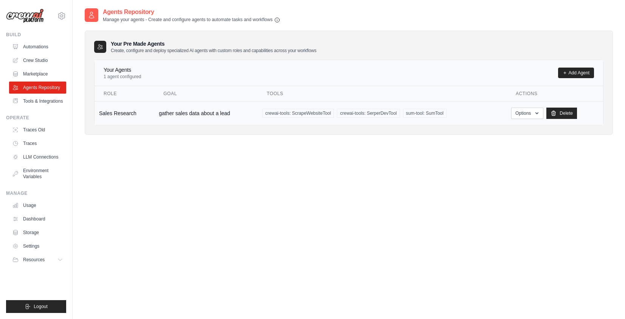
click at [138, 118] on td "Sales Research" at bounding box center [125, 113] width 60 height 24
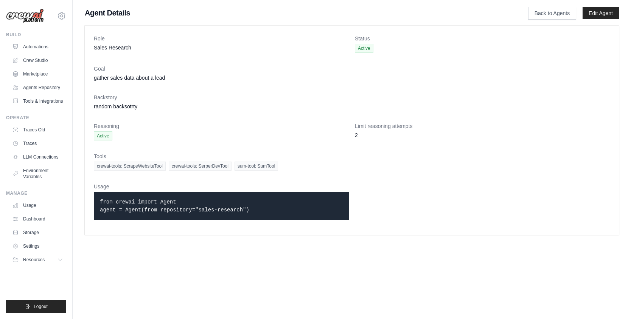
drag, startPoint x: 114, startPoint y: 205, endPoint x: 237, endPoint y: 214, distance: 123.6
click at [237, 214] on div "from crewai import Agent agent = Agent(from_repository="sales-research")" at bounding box center [221, 206] width 255 height 28
click at [546, 14] on link "Back to Agents" at bounding box center [552, 13] width 48 height 13
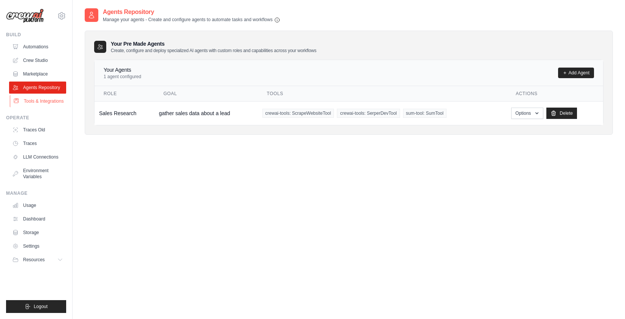
click at [46, 100] on link "Tools & Integrations" at bounding box center [38, 101] width 57 height 12
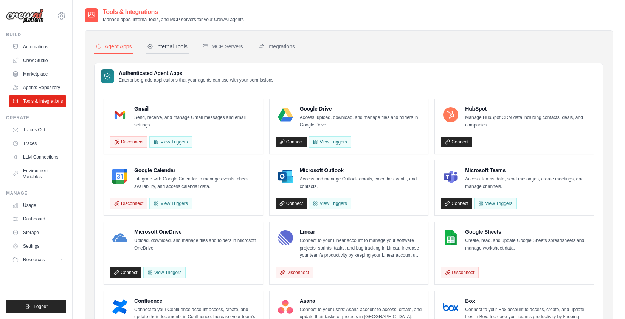
click at [161, 44] on div "Internal Tools" at bounding box center [167, 47] width 40 height 8
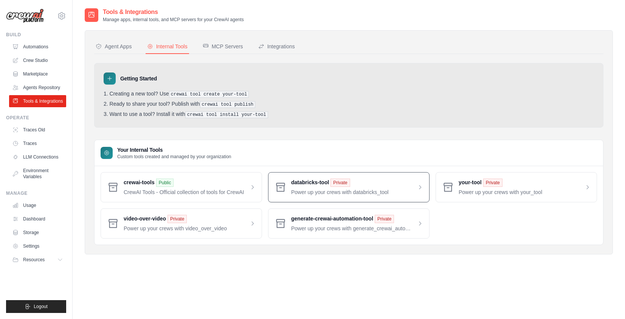
click at [305, 183] on span at bounding box center [357, 187] width 132 height 17
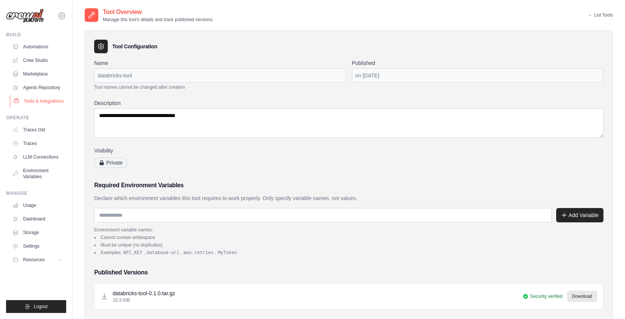
click at [45, 103] on link "Tools & Integrations" at bounding box center [38, 101] width 57 height 12
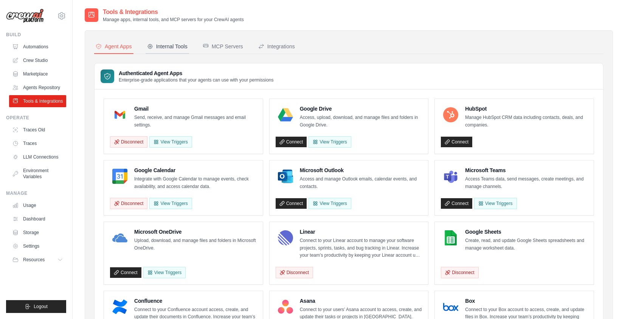
click at [180, 44] on div "Internal Tools" at bounding box center [167, 47] width 40 height 8
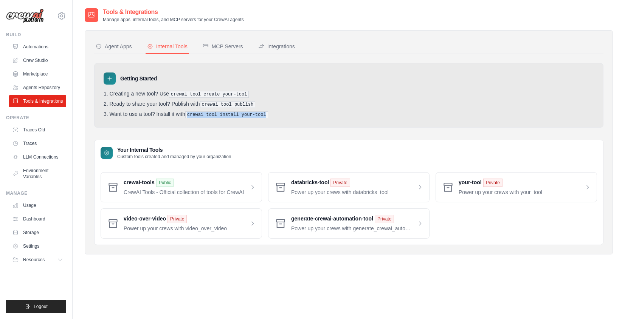
drag, startPoint x: 187, startPoint y: 113, endPoint x: 285, endPoint y: 119, distance: 98.1
click at [285, 119] on div "Getting Started Creating a new tool? Use crewai tool create your-tool Ready to …" at bounding box center [348, 95] width 509 height 65
click at [235, 44] on div "MCP Servers" at bounding box center [223, 47] width 40 height 8
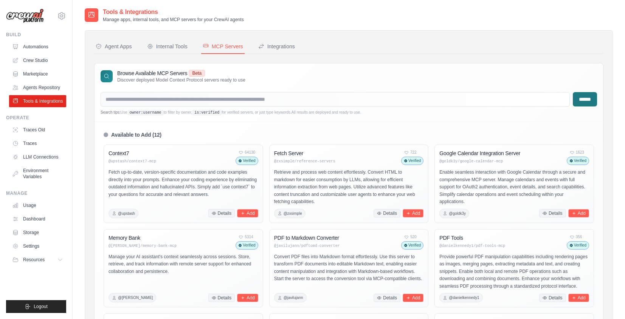
drag, startPoint x: 188, startPoint y: 78, endPoint x: 203, endPoint y: 74, distance: 14.7
click at [203, 74] on div "Browse Available MCP Servers Beta Discover deployed Model Context Protocol serv…" at bounding box center [181, 77] width 128 height 14
click at [288, 47] on div "Integrations" at bounding box center [276, 47] width 37 height 8
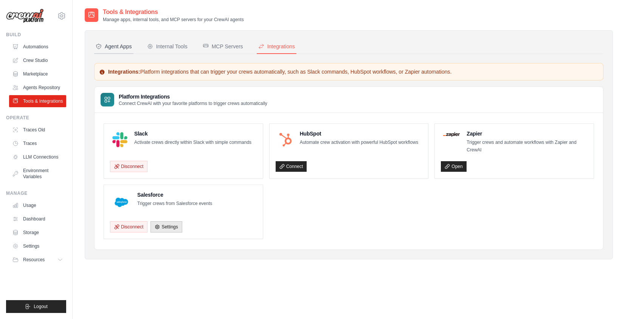
click at [128, 47] on div "Agent Apps" at bounding box center [114, 47] width 36 height 8
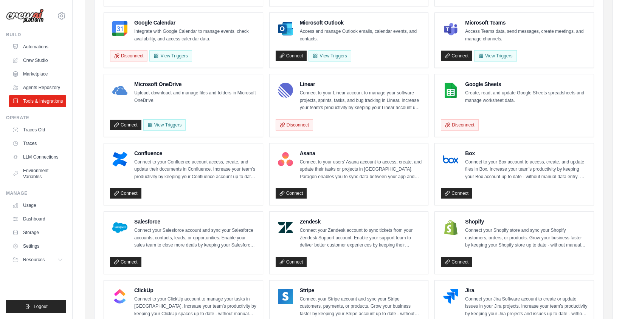
scroll to position [200, 0]
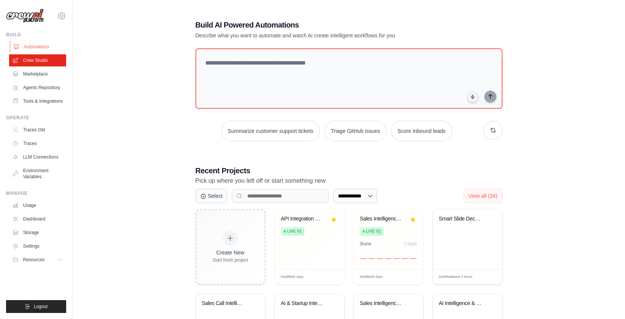
click at [39, 43] on link "Automations" at bounding box center [38, 47] width 57 height 12
